Goal: Obtain resource: Obtain resource

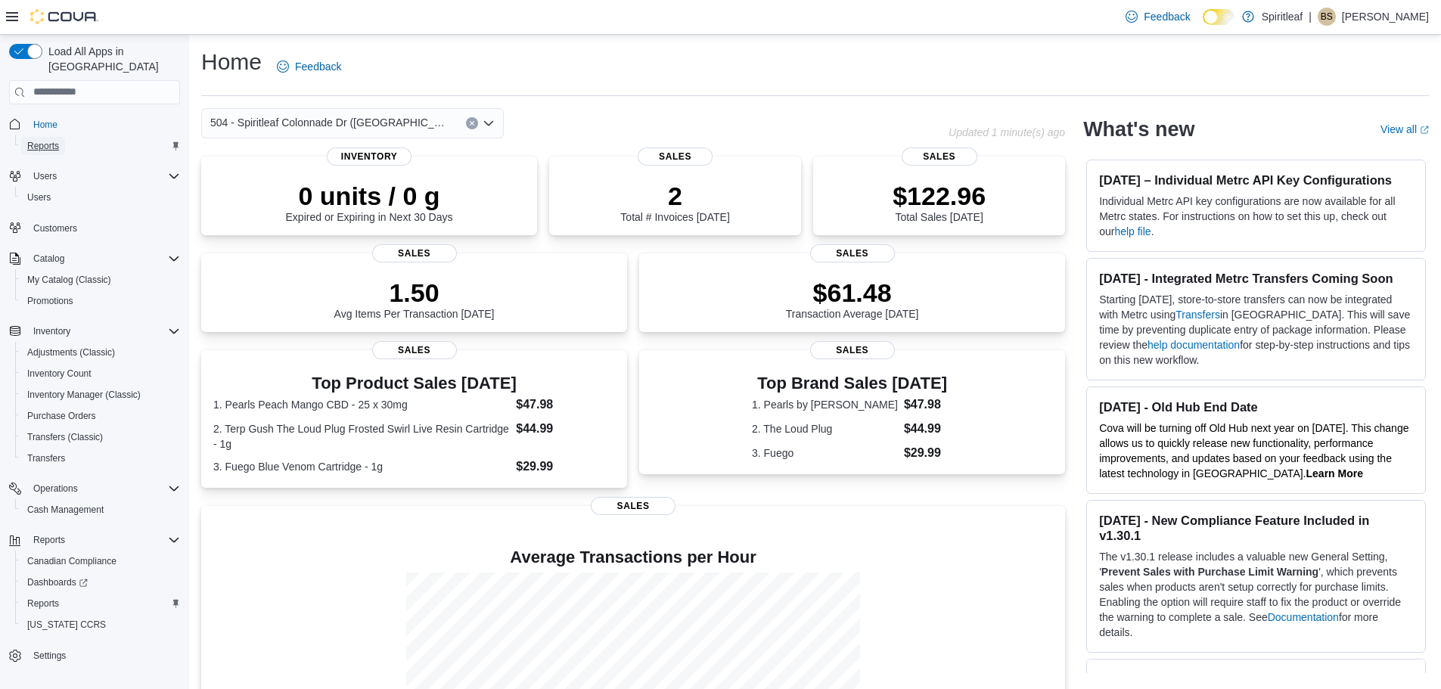
click at [55, 140] on span "Reports" at bounding box center [43, 146] width 32 height 12
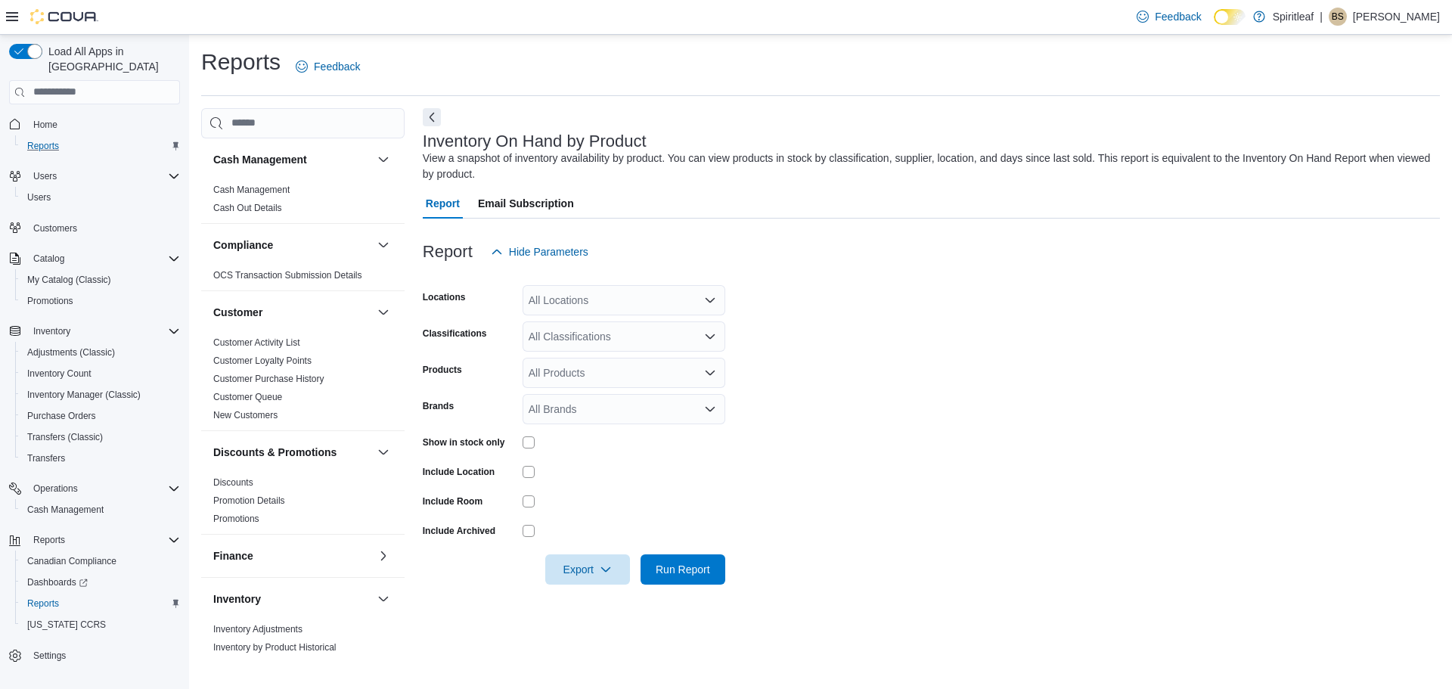
click at [615, 297] on div "All Locations" at bounding box center [624, 300] width 203 height 30
type input "***"
click at [602, 326] on span "504 - Spiritleaf Colonnade Dr (Kemptville)" at bounding box center [706, 325] width 257 height 15
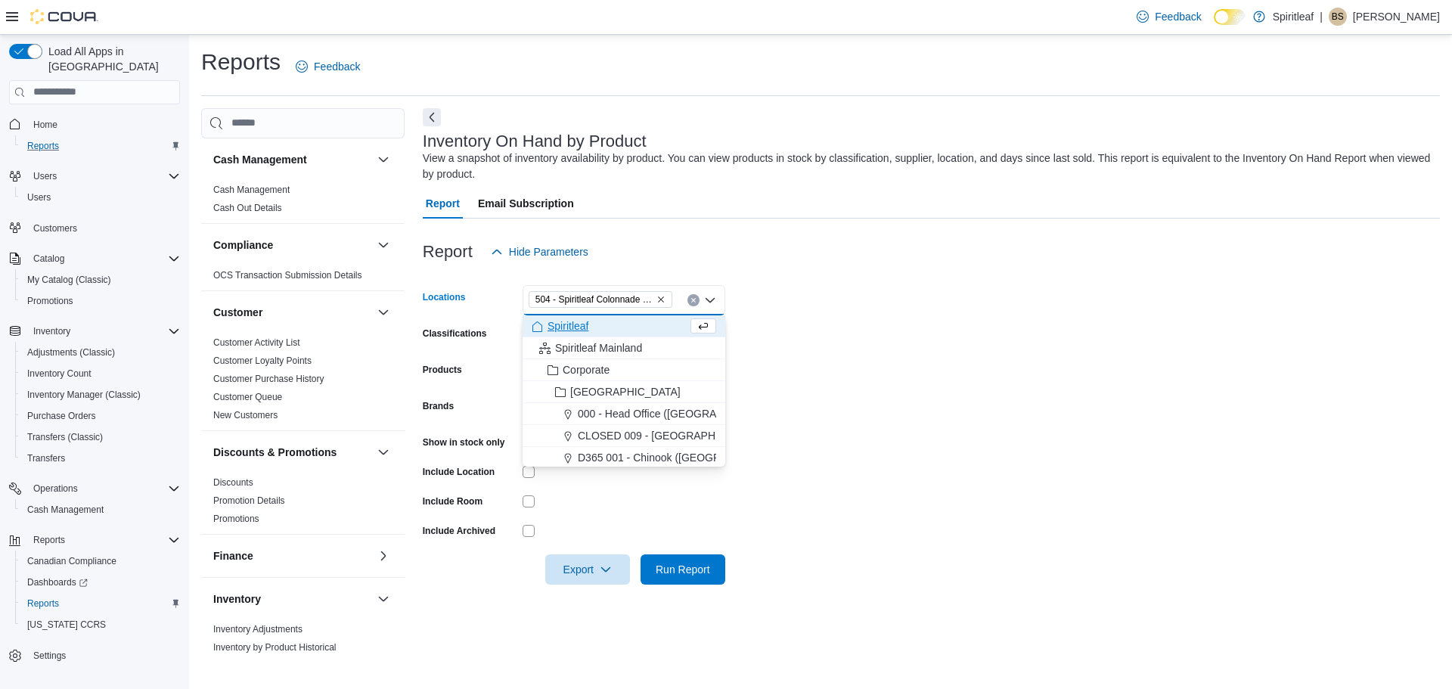
click at [756, 313] on form "Locations 504 - Spiritleaf Colonnade Dr (Kemptville) Combo box. Selected. 504 -…" at bounding box center [931, 426] width 1017 height 318
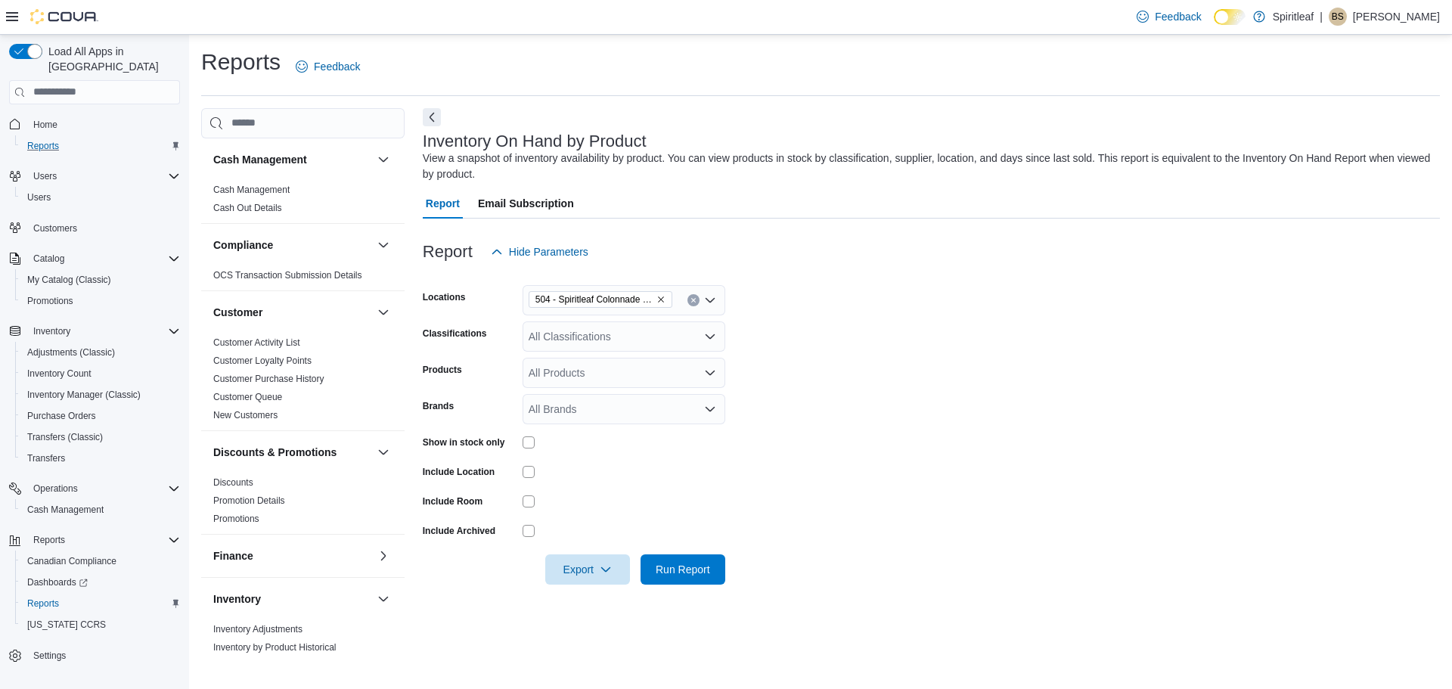
click at [668, 340] on div "All Classifications" at bounding box center [624, 336] width 203 height 30
type input "***"
click at [563, 362] on span "Pre-Roll" at bounding box center [574, 362] width 39 height 15
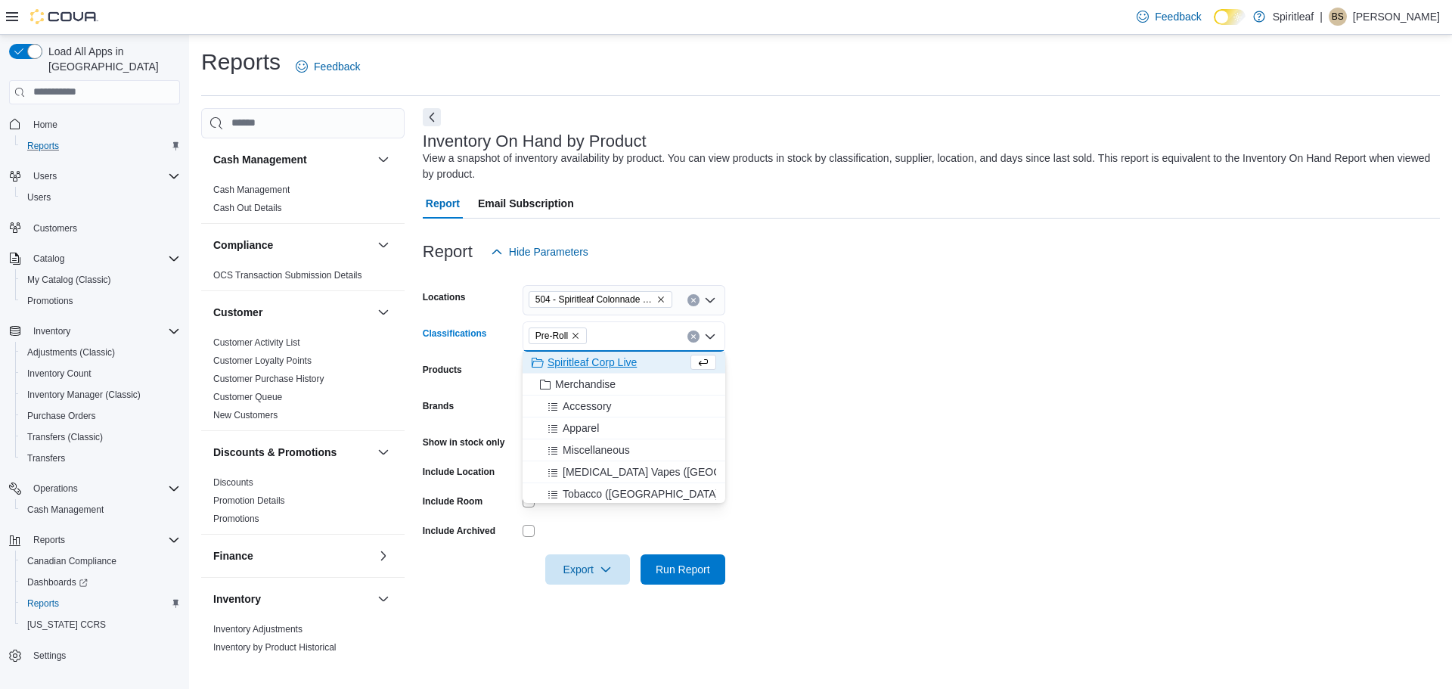
click at [792, 362] on form "Locations 504 - Spiritleaf Colonnade Dr (Kemptville) Classifications Pre-Roll C…" at bounding box center [931, 426] width 1017 height 318
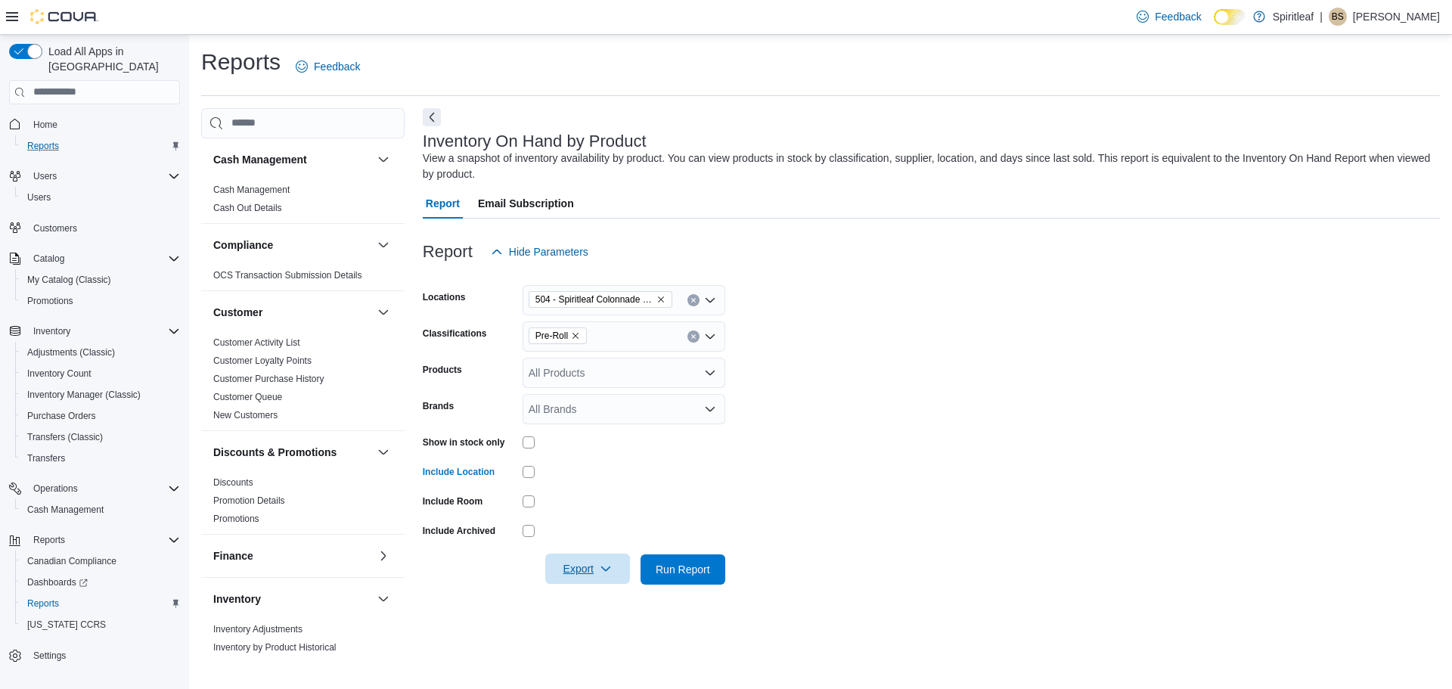
click at [583, 573] on span "Export" at bounding box center [587, 569] width 67 height 30
click at [579, 482] on span "Export to Excel" at bounding box center [590, 479] width 68 height 12
click at [595, 479] on span "Export to Excel" at bounding box center [590, 479] width 68 height 12
click at [596, 479] on span "Export to Excel" at bounding box center [590, 479] width 68 height 12
